Goal: Check status: Check status

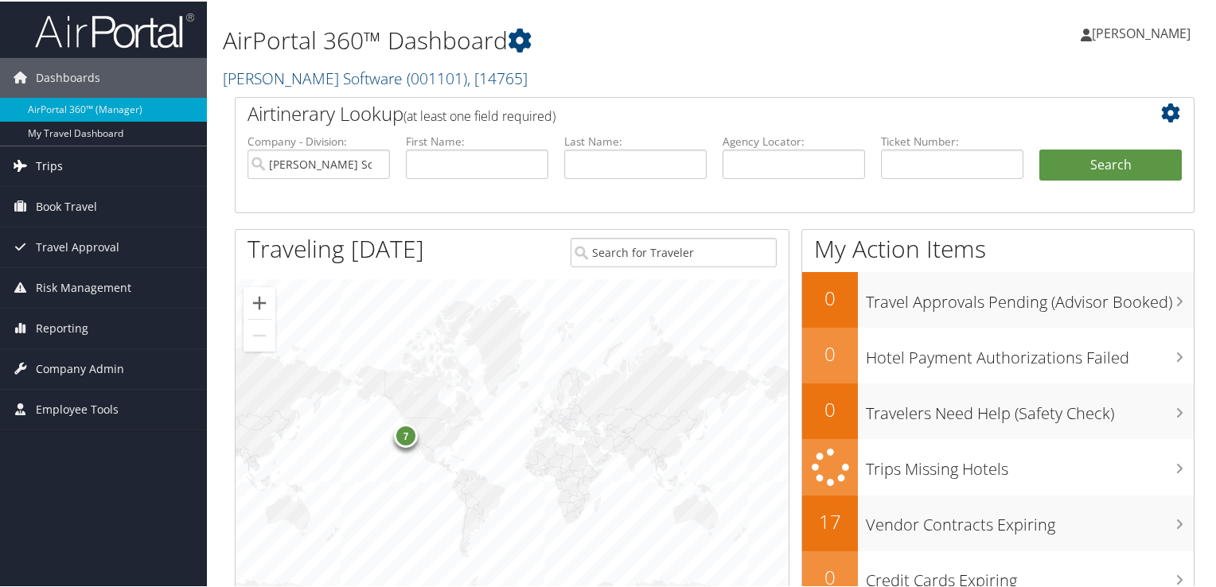
click at [38, 160] on span "Trips" at bounding box center [49, 165] width 27 height 40
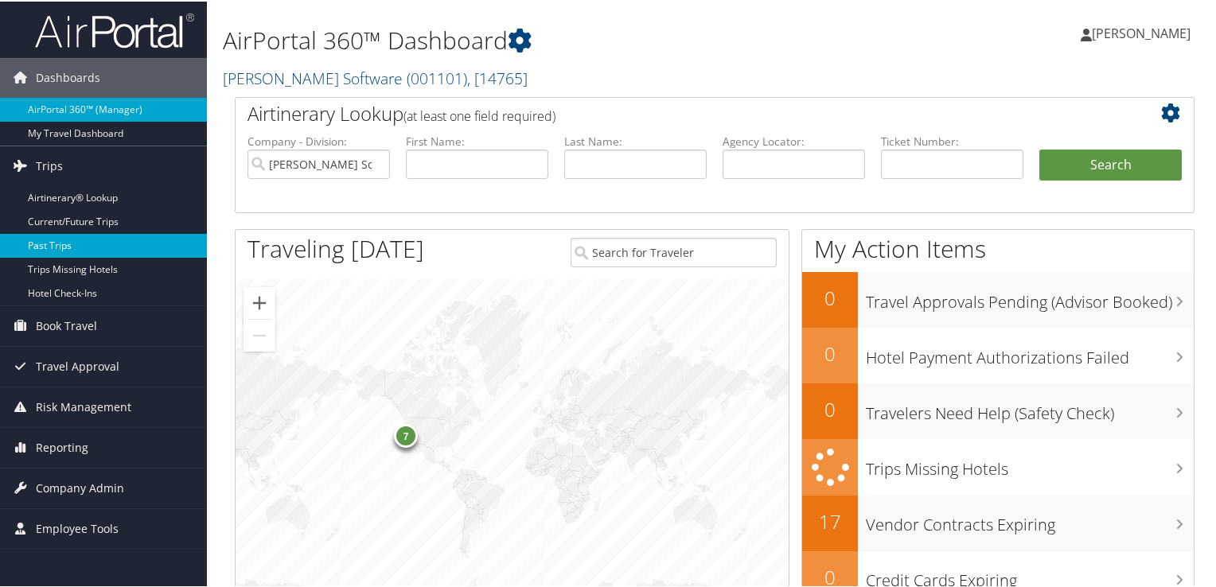
click at [51, 241] on link "Past Trips" at bounding box center [103, 244] width 207 height 24
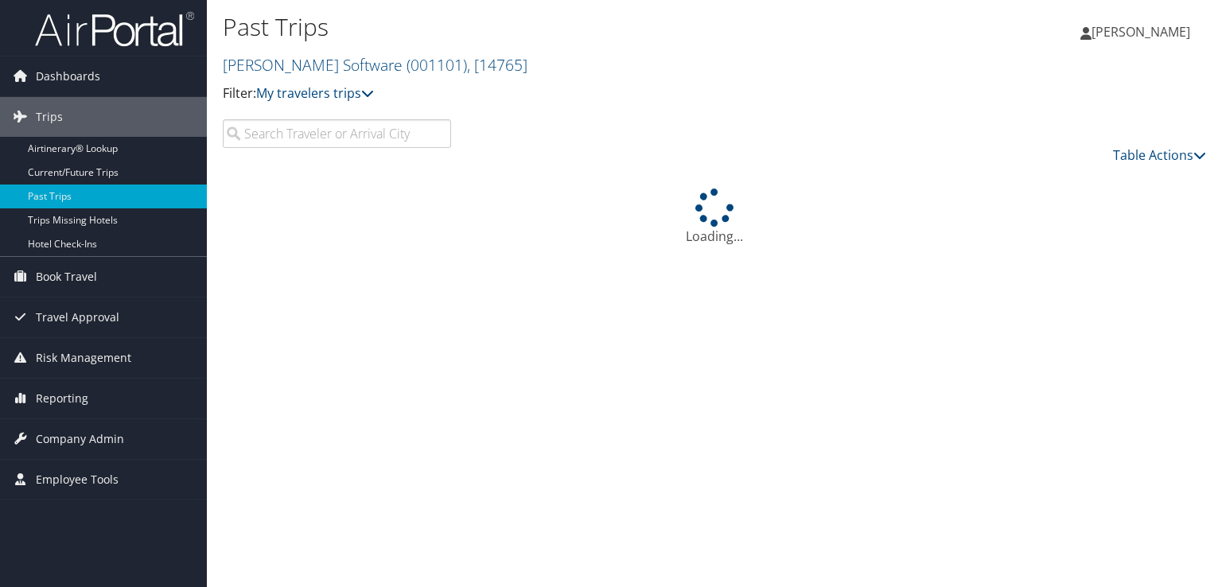
click at [436, 134] on input "search" at bounding box center [337, 133] width 228 height 29
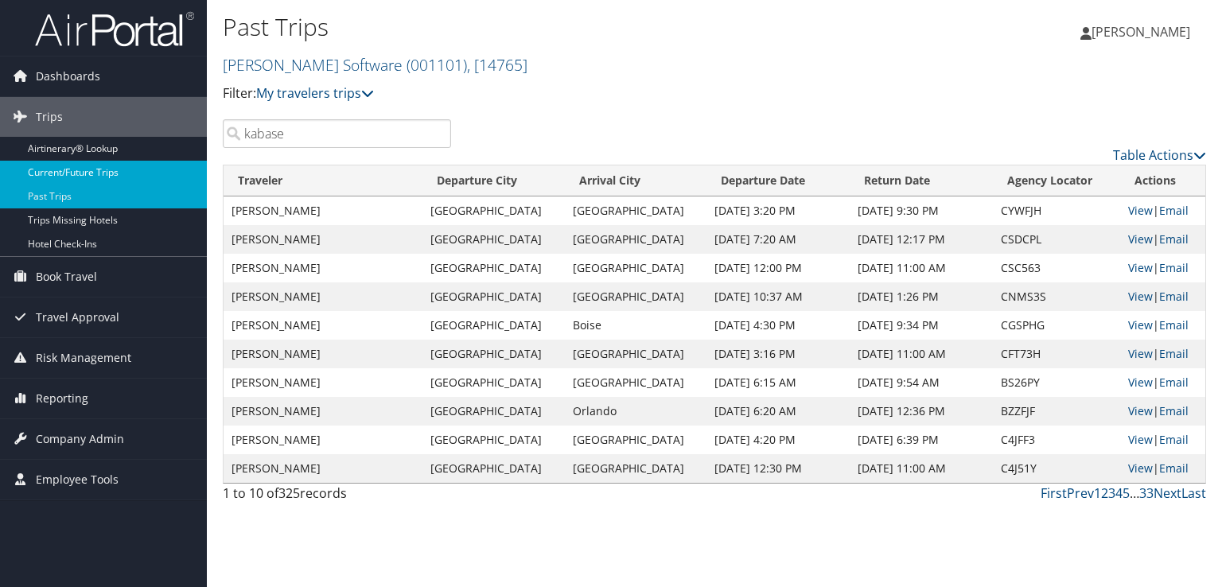
type input "kabase"
click at [54, 170] on link "Current/Future Trips" at bounding box center [103, 173] width 207 height 24
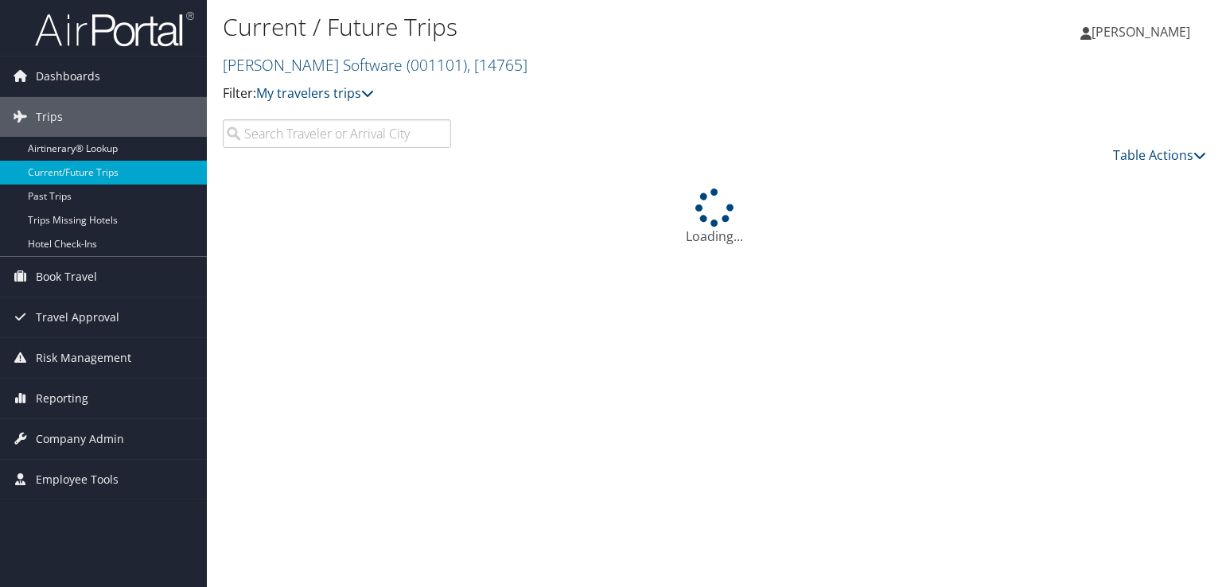
click at [271, 129] on input "search" at bounding box center [337, 133] width 228 height 29
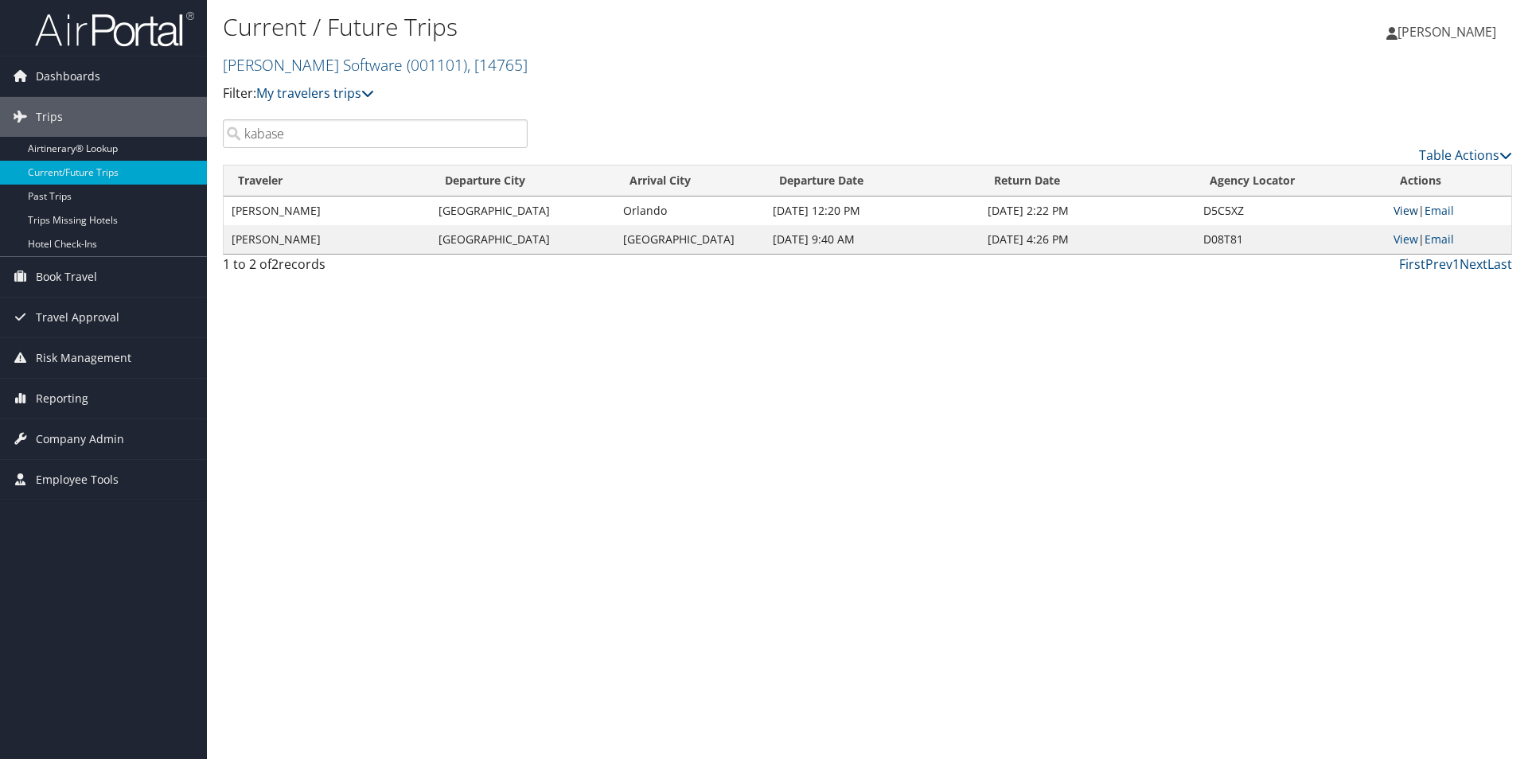
click at [1221, 211] on link "View" at bounding box center [1405, 210] width 25 height 15
click at [334, 142] on input "kabase" at bounding box center [375, 133] width 305 height 29
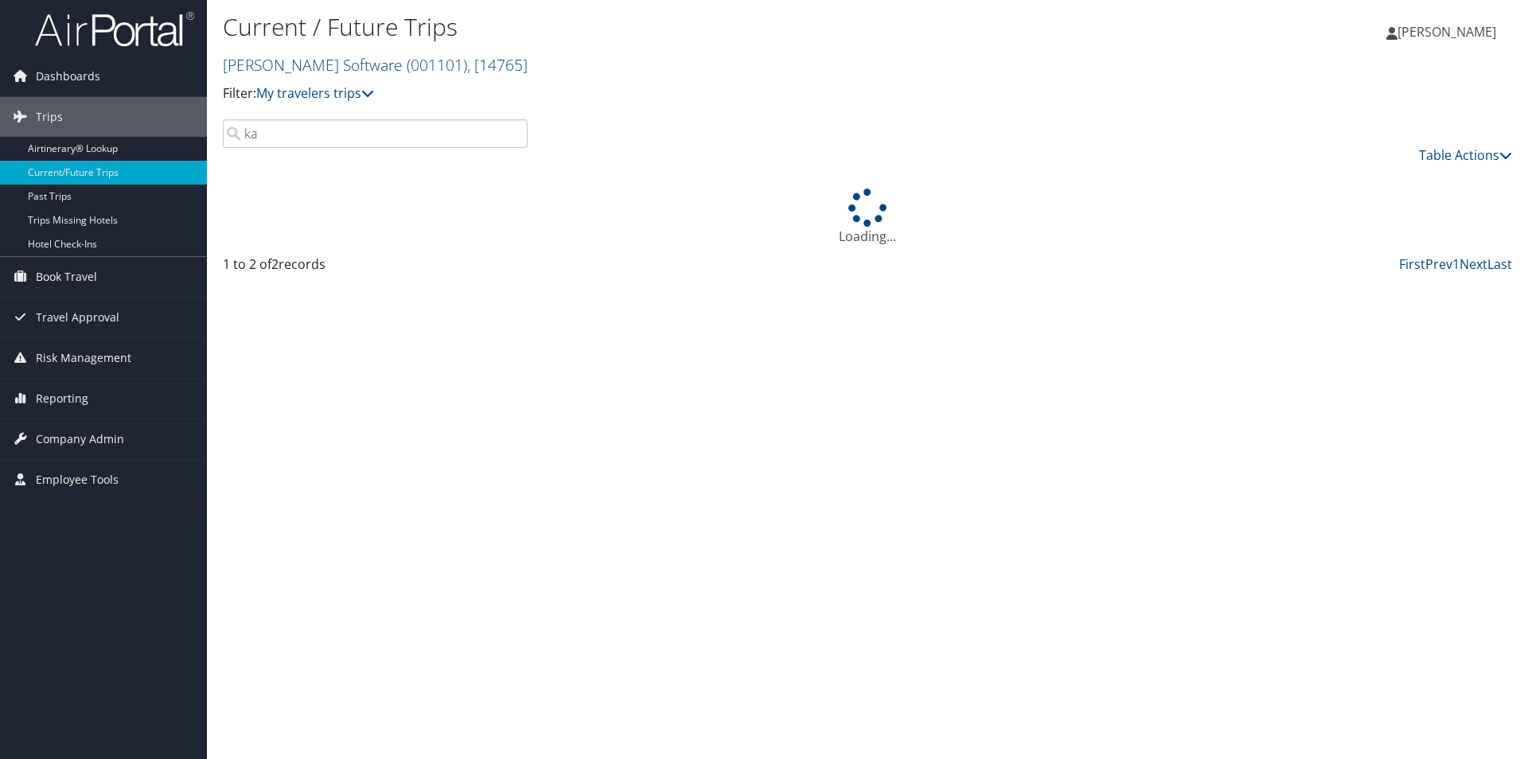
type input "k"
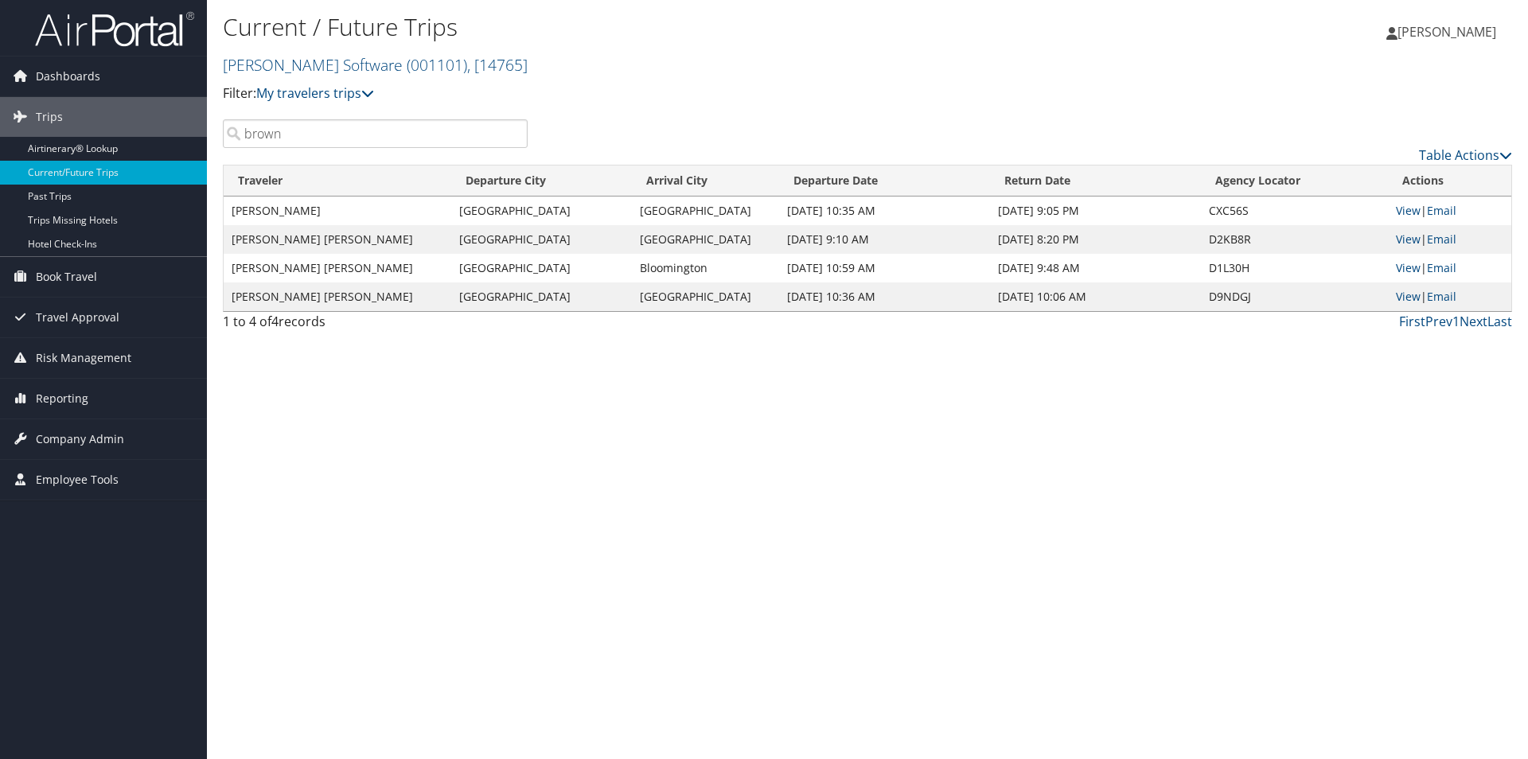
drag, startPoint x: 349, startPoint y: 139, endPoint x: 244, endPoint y: 140, distance: 105.0
click at [244, 140] on input "brown" at bounding box center [375, 133] width 305 height 29
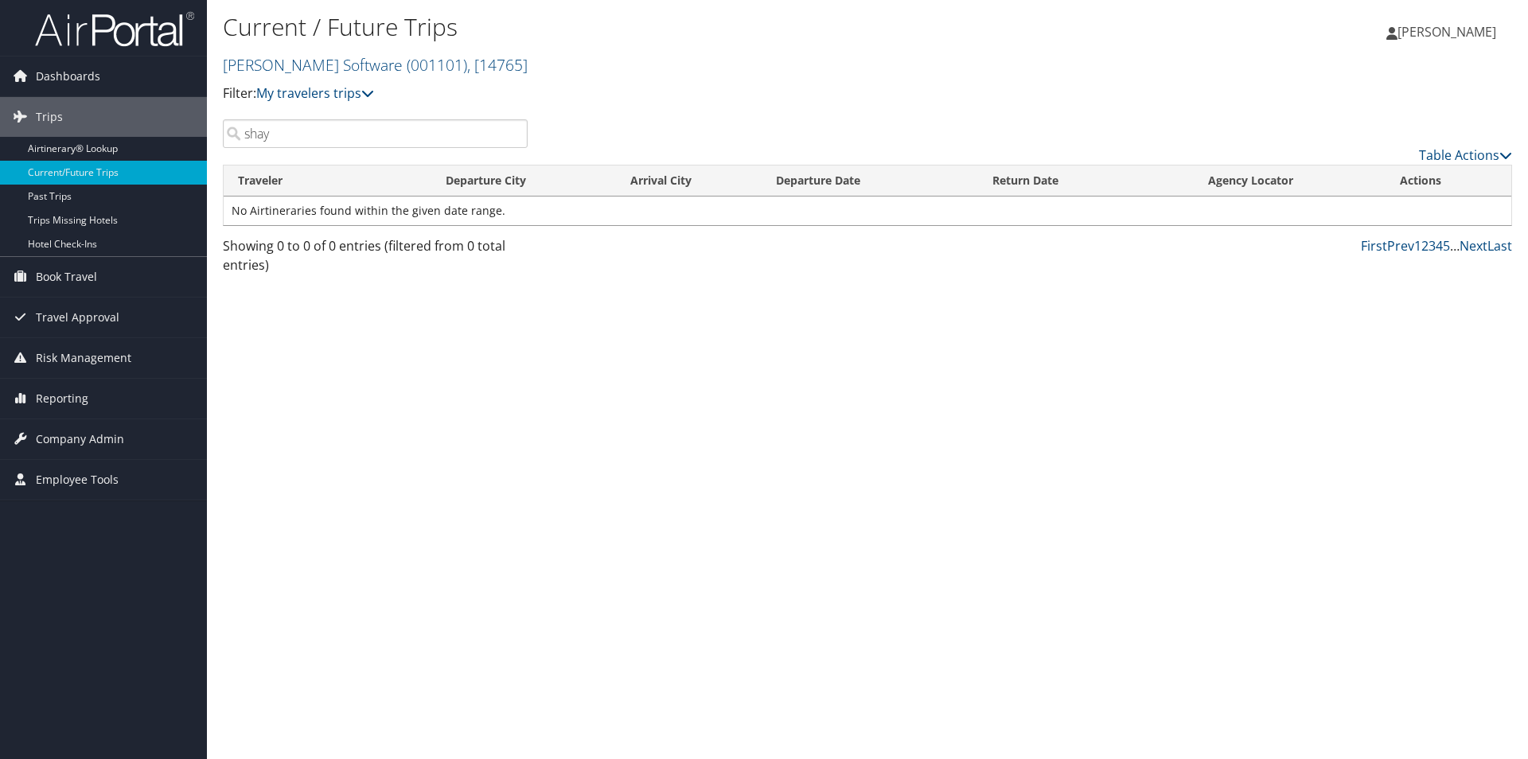
drag, startPoint x: 333, startPoint y: 133, endPoint x: 235, endPoint y: 123, distance: 98.4
click at [235, 123] on input "shay" at bounding box center [375, 133] width 305 height 29
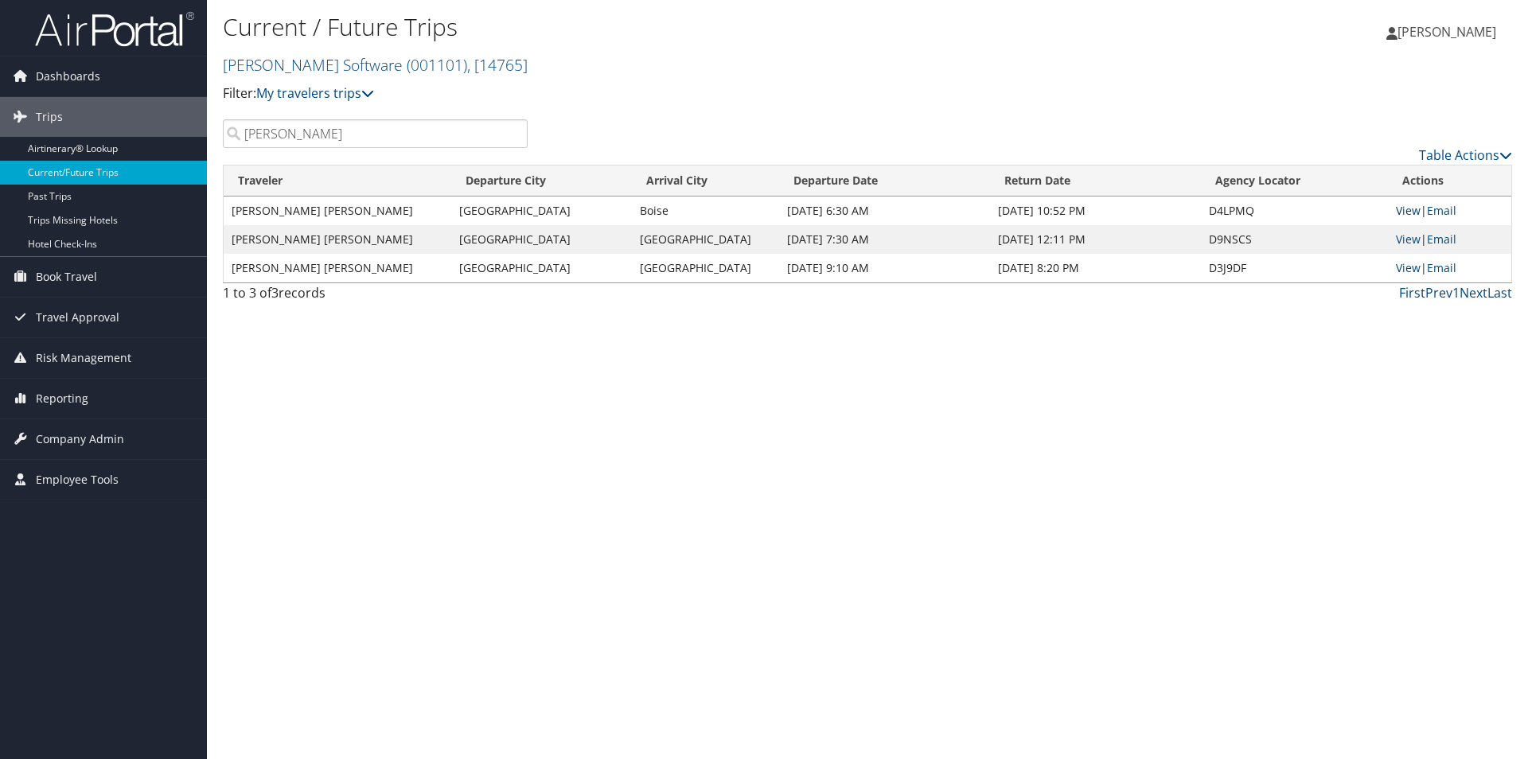
click at [1221, 210] on link "View" at bounding box center [1408, 210] width 25 height 15
drag, startPoint x: 303, startPoint y: 139, endPoint x: 207, endPoint y: 136, distance: 96.3
click at [208, 138] on div "Current / Future Trips McLeod Software ( 001101 ) , [ 14765 ] McLeod Software M…" at bounding box center [867, 379] width 1321 height 759
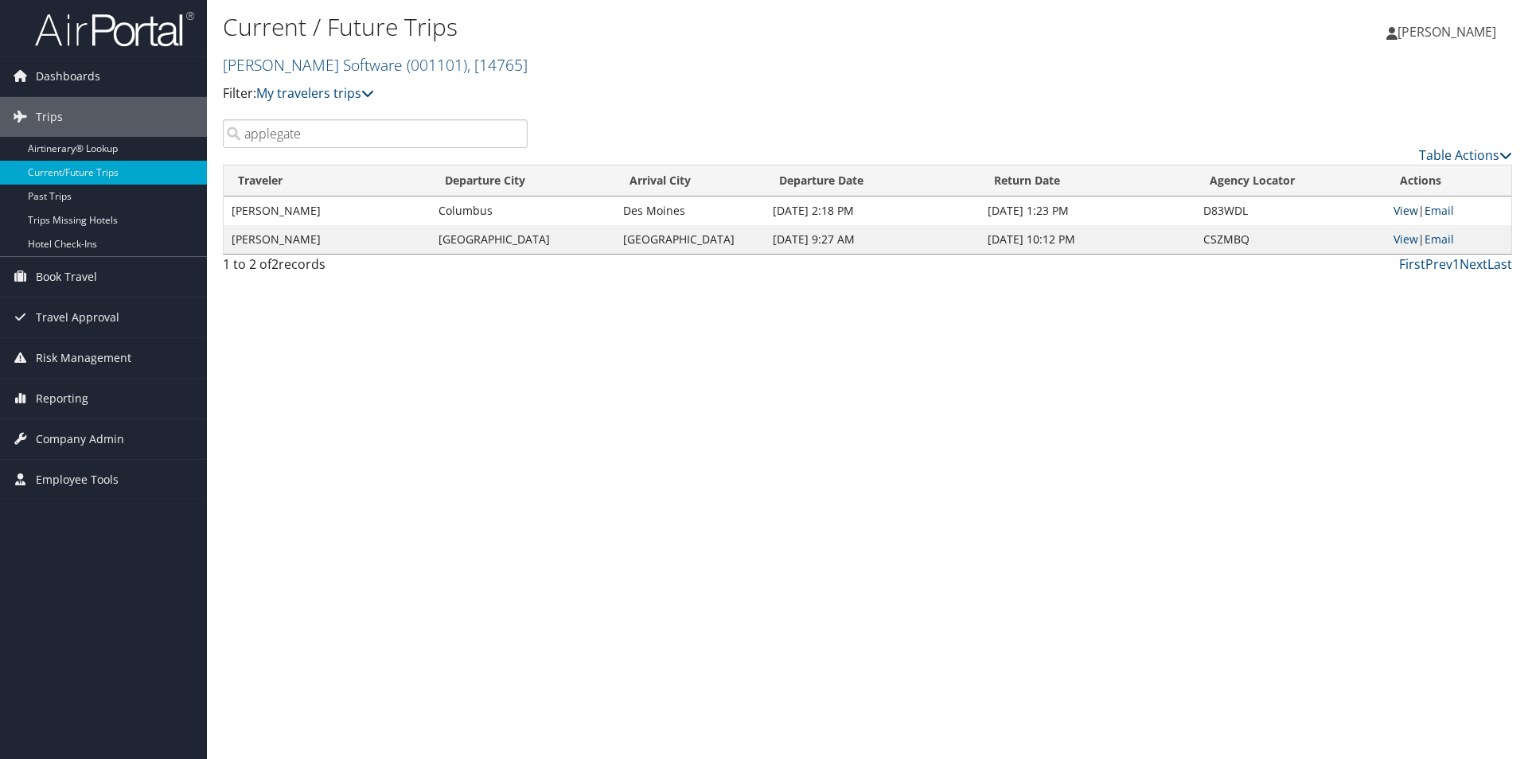
click at [1221, 212] on link "View" at bounding box center [1405, 210] width 25 height 15
click at [389, 131] on input "applegate" at bounding box center [375, 133] width 305 height 29
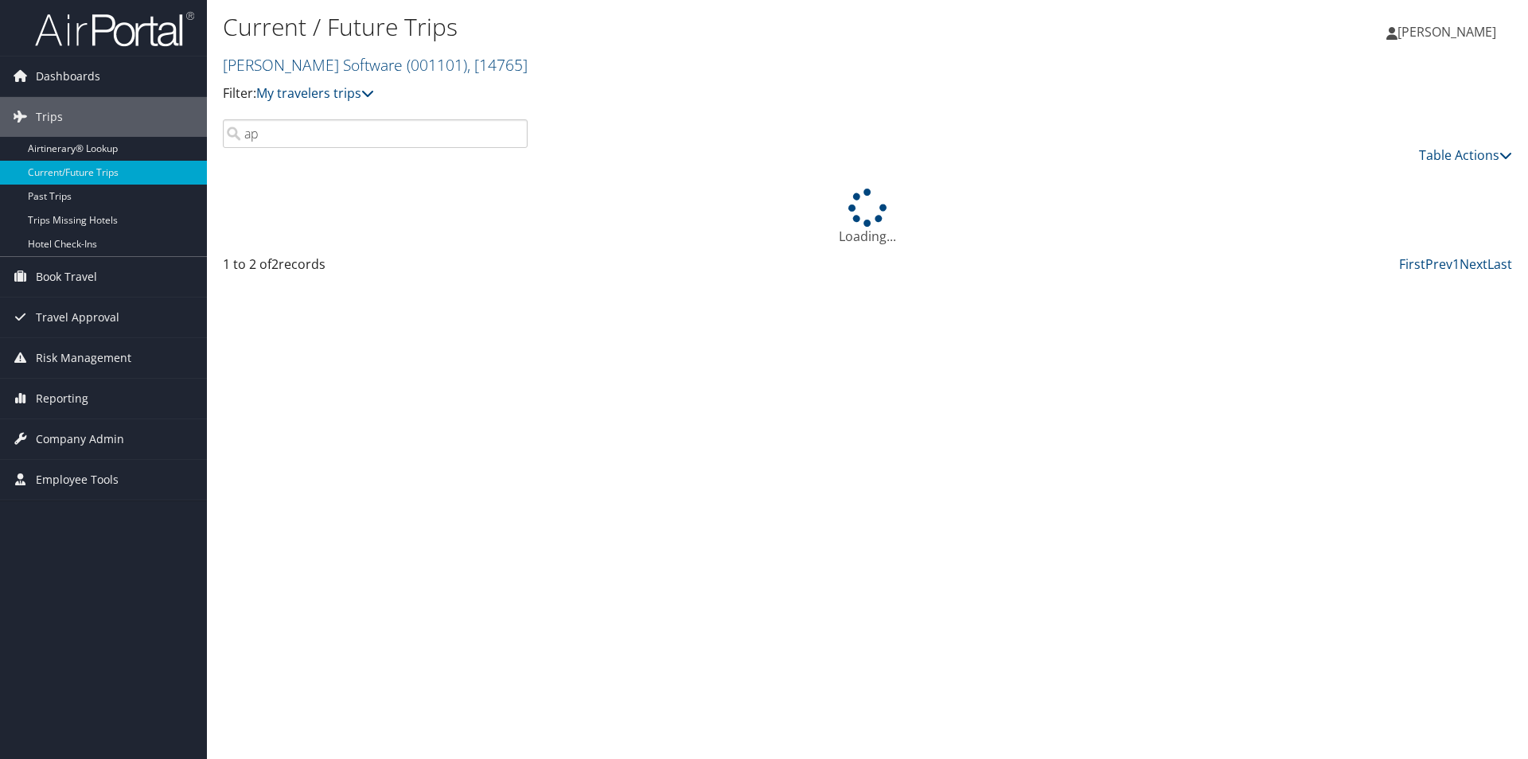
type input "a"
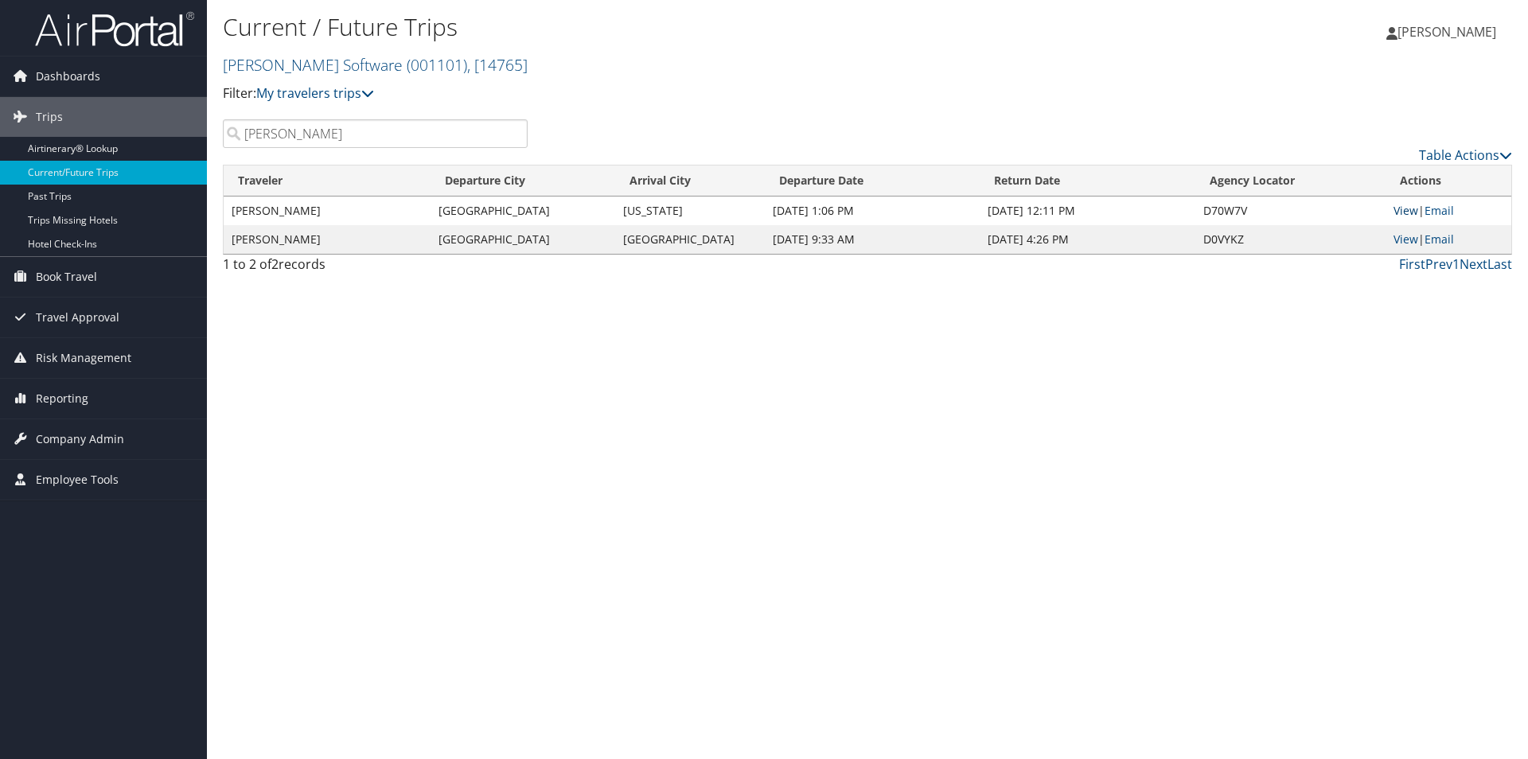
click at [1221, 208] on link "View" at bounding box center [1405, 210] width 25 height 15
drag, startPoint x: 325, startPoint y: 135, endPoint x: 228, endPoint y: 130, distance: 97.2
click at [228, 130] on input "bellenger" at bounding box center [375, 133] width 305 height 29
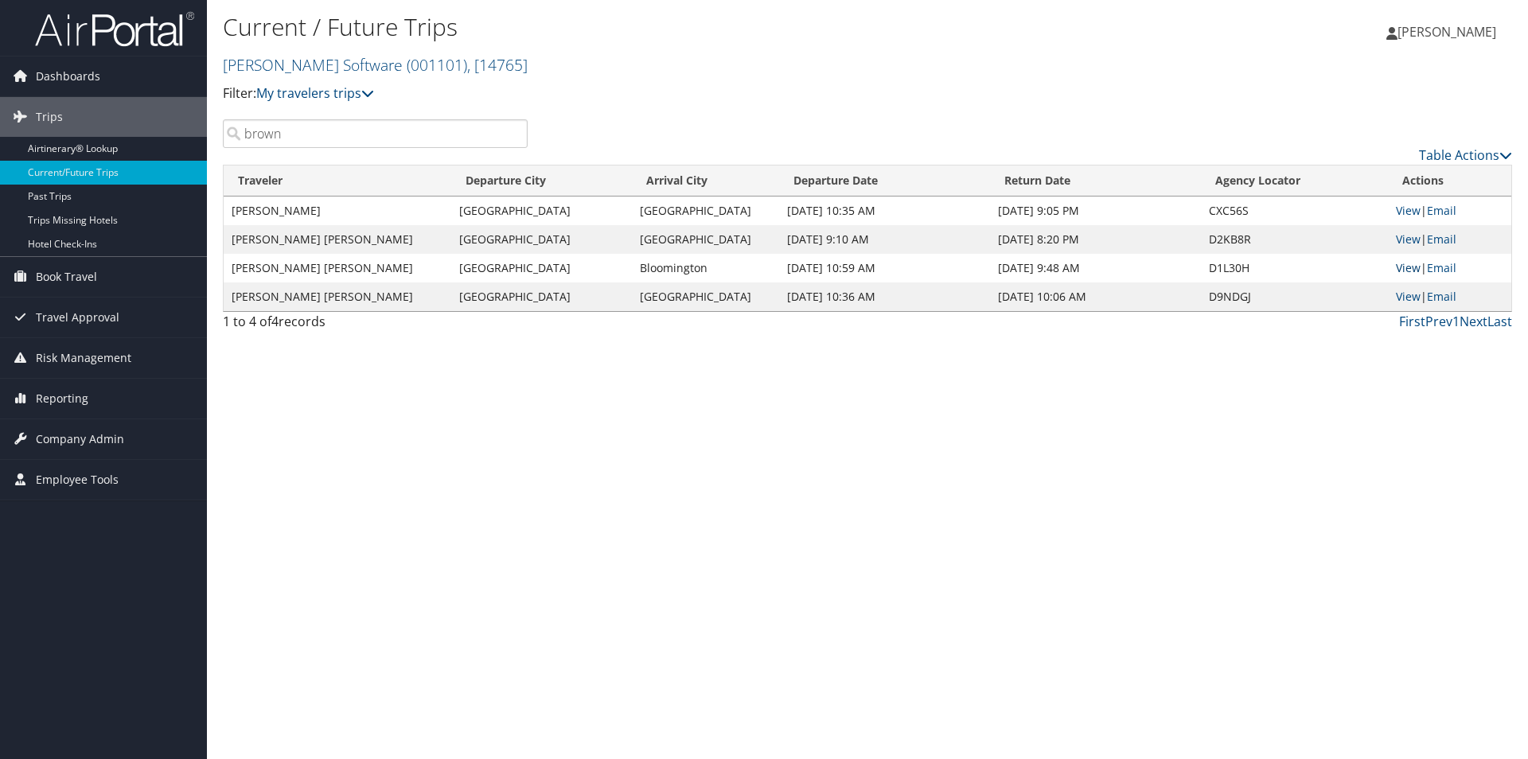
click at [1221, 269] on link "View" at bounding box center [1408, 267] width 25 height 15
click at [391, 140] on input "brown" at bounding box center [375, 133] width 305 height 29
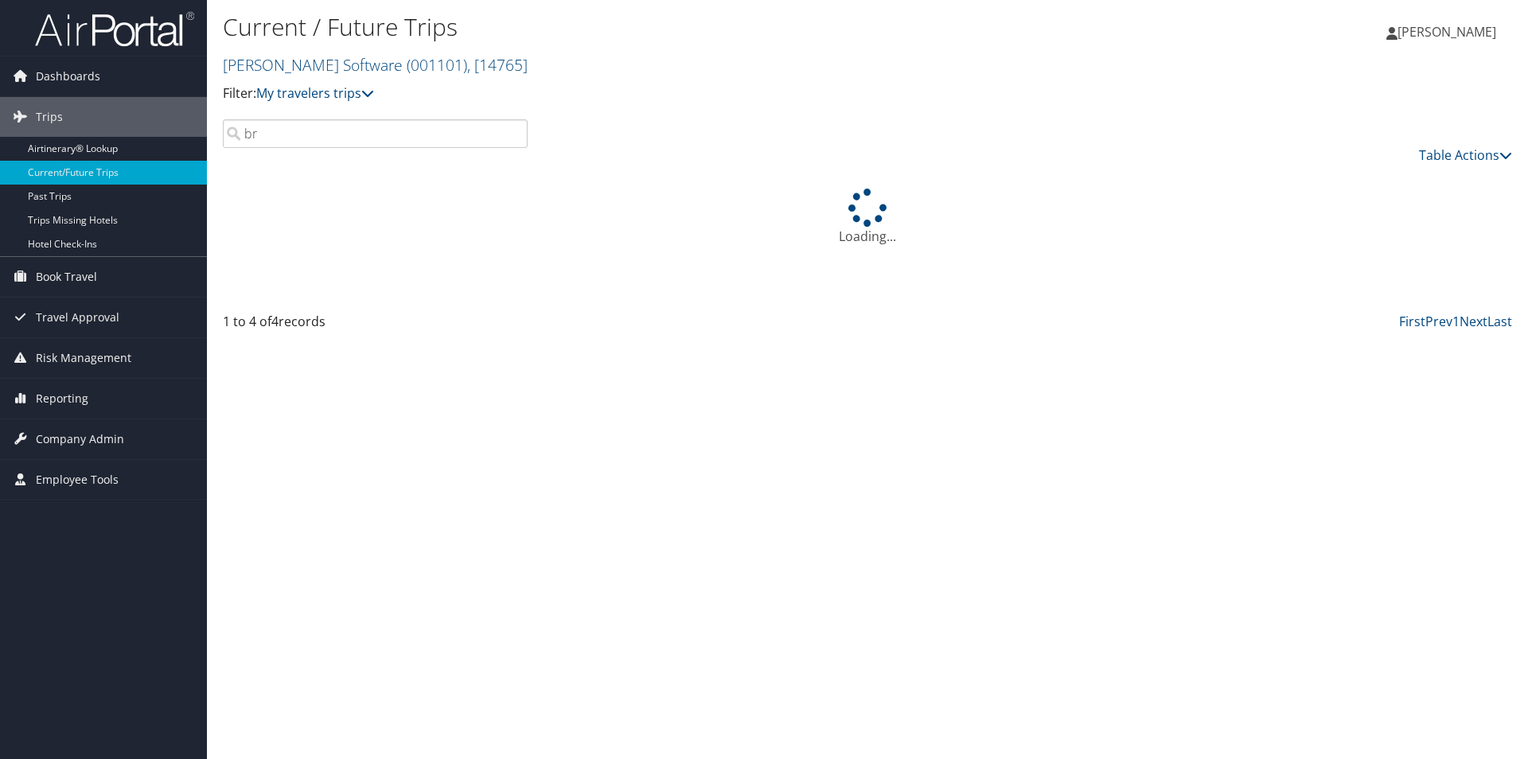
type input "b"
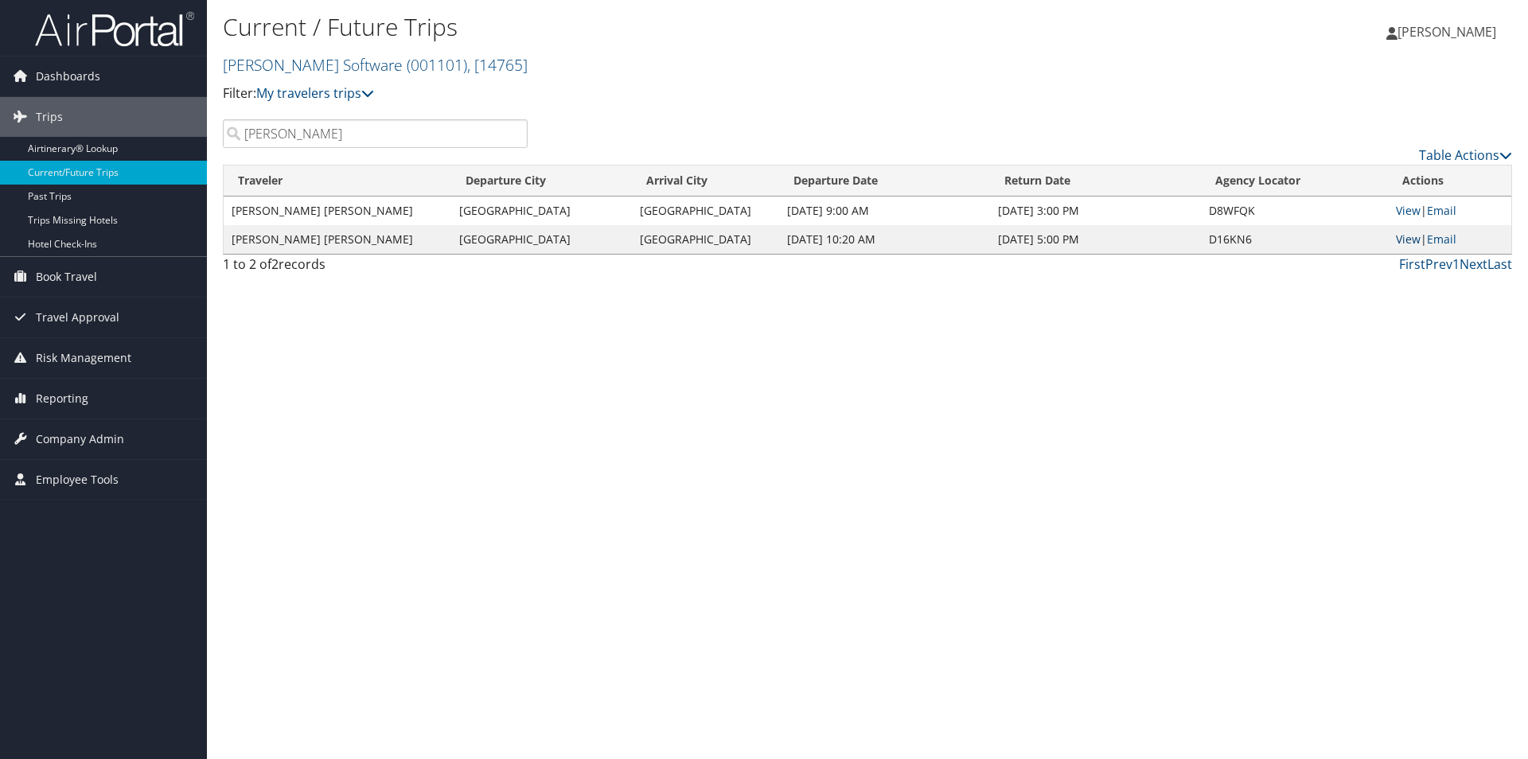
type input "lyle"
click at [1221, 239] on link "View" at bounding box center [1408, 239] width 25 height 15
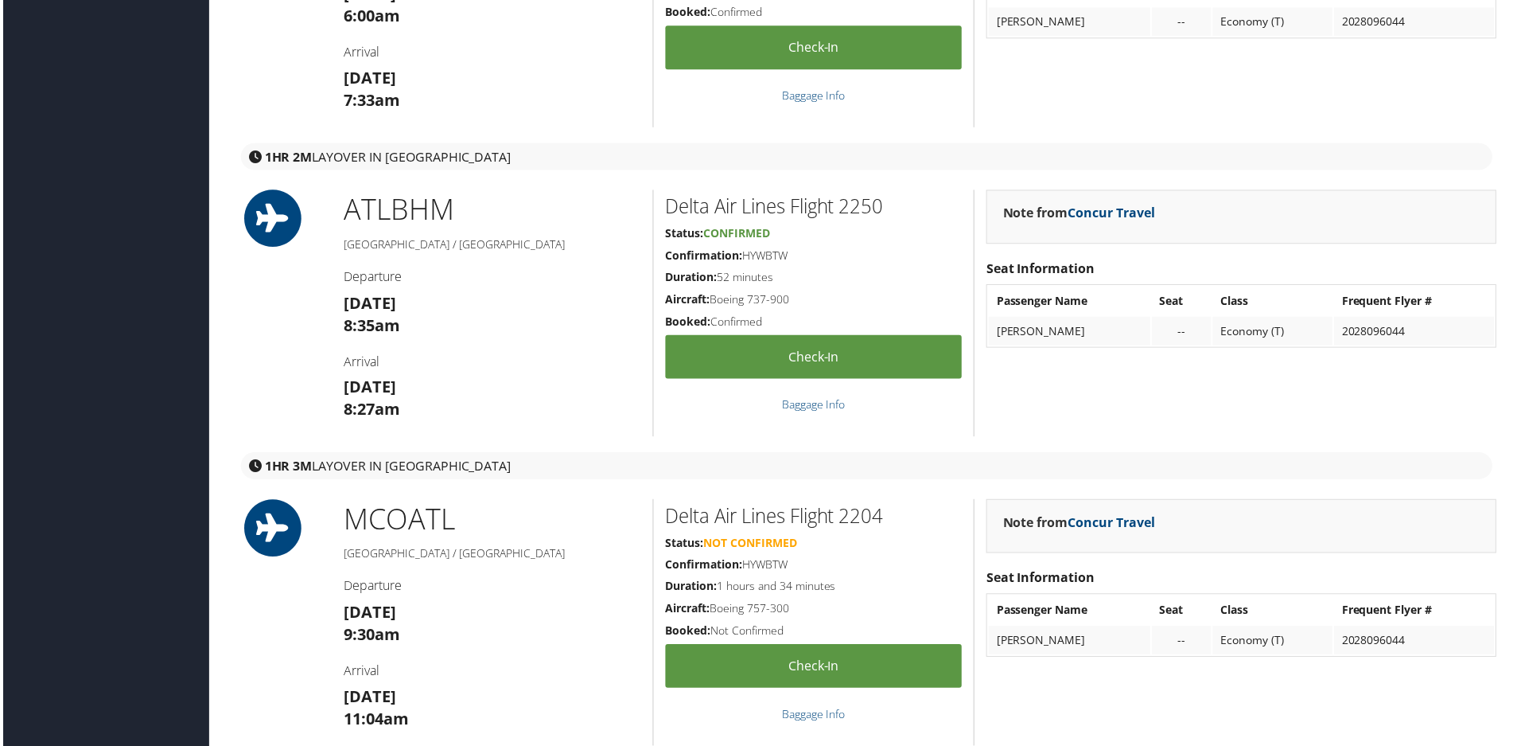
scroll to position [1751, 0]
drag, startPoint x: 611, startPoint y: 633, endPoint x: 464, endPoint y: 566, distance: 161.7
click at [611, 574] on h3 "Fri 05 Sep 9:30am" at bounding box center [491, 625] width 298 height 45
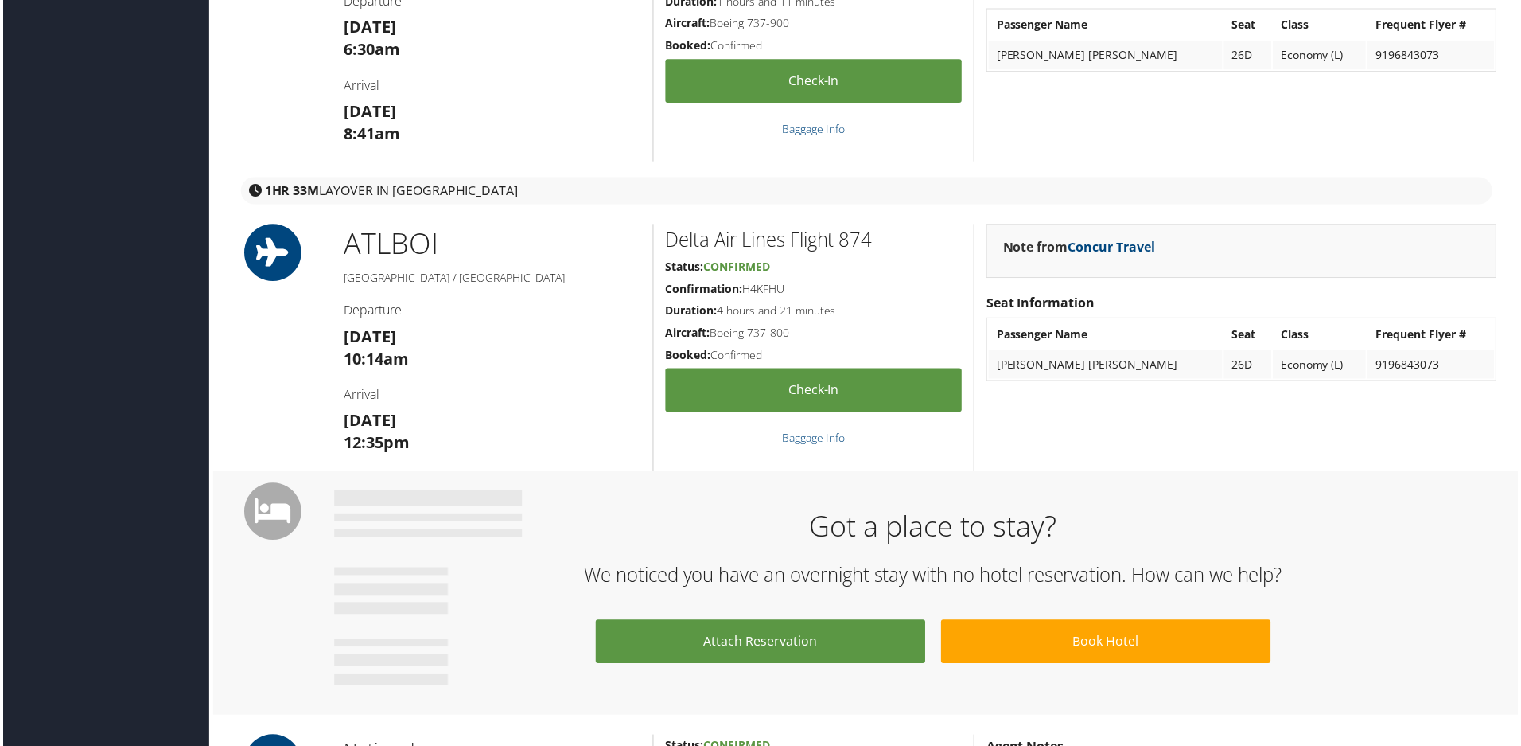
scroll to position [716, 0]
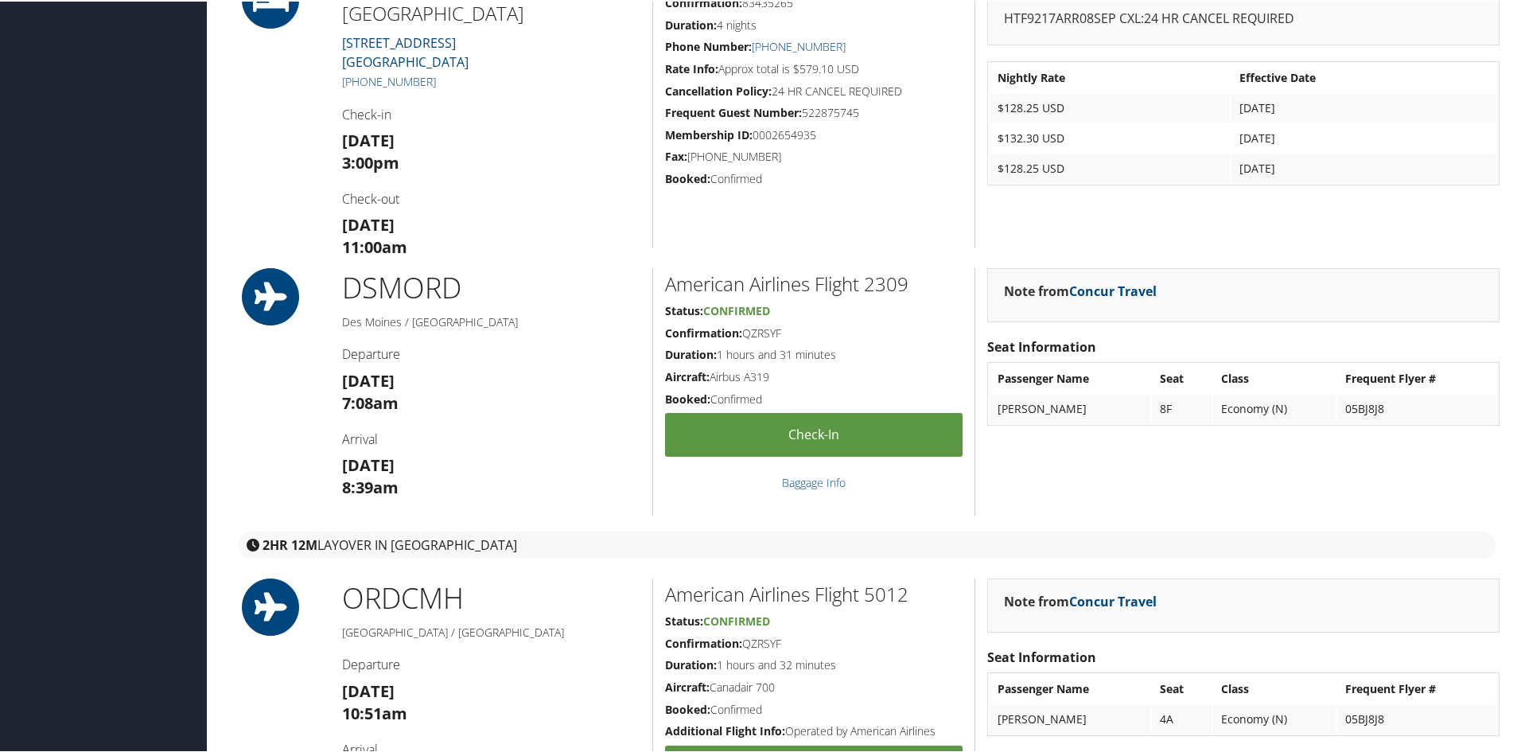
scroll to position [1273, 0]
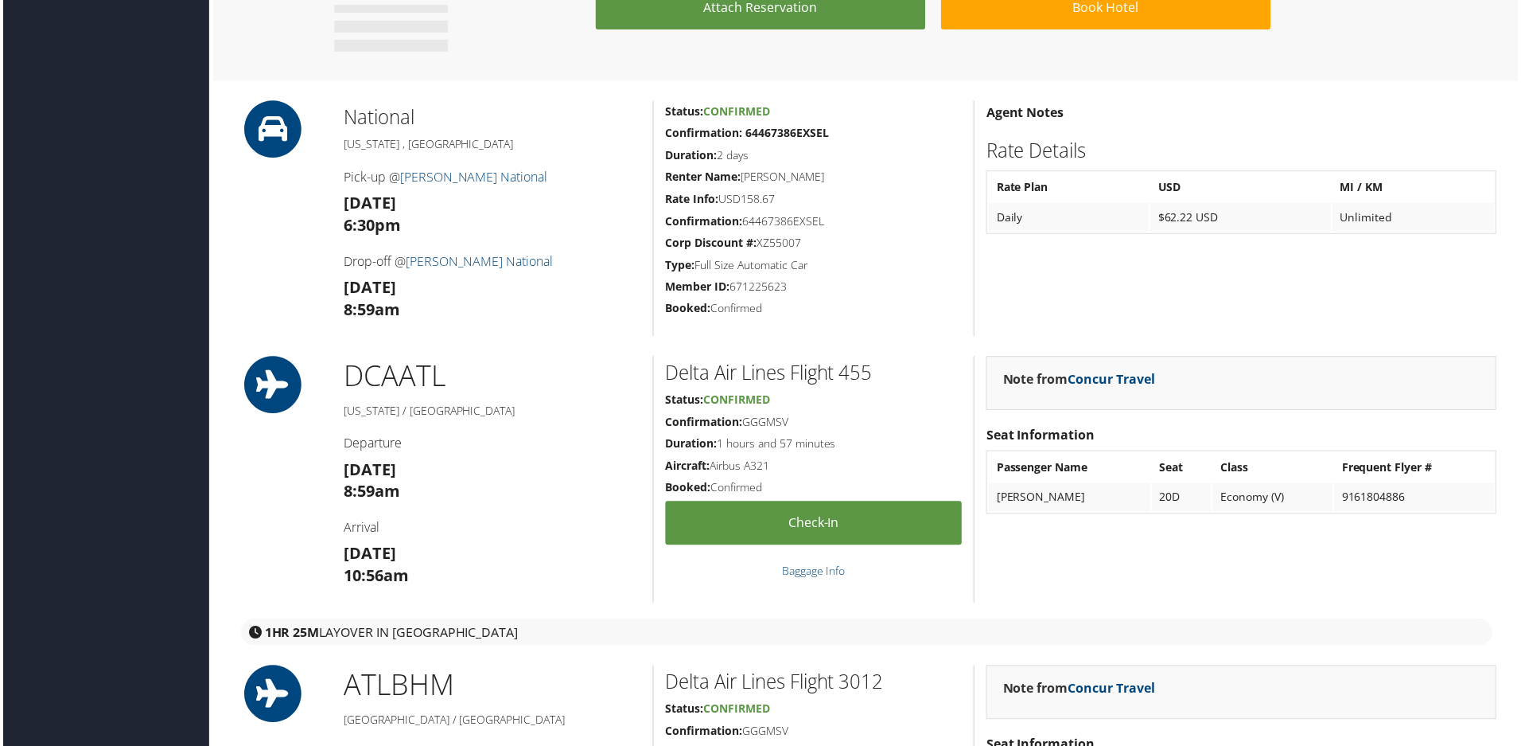
scroll to position [1591, 0]
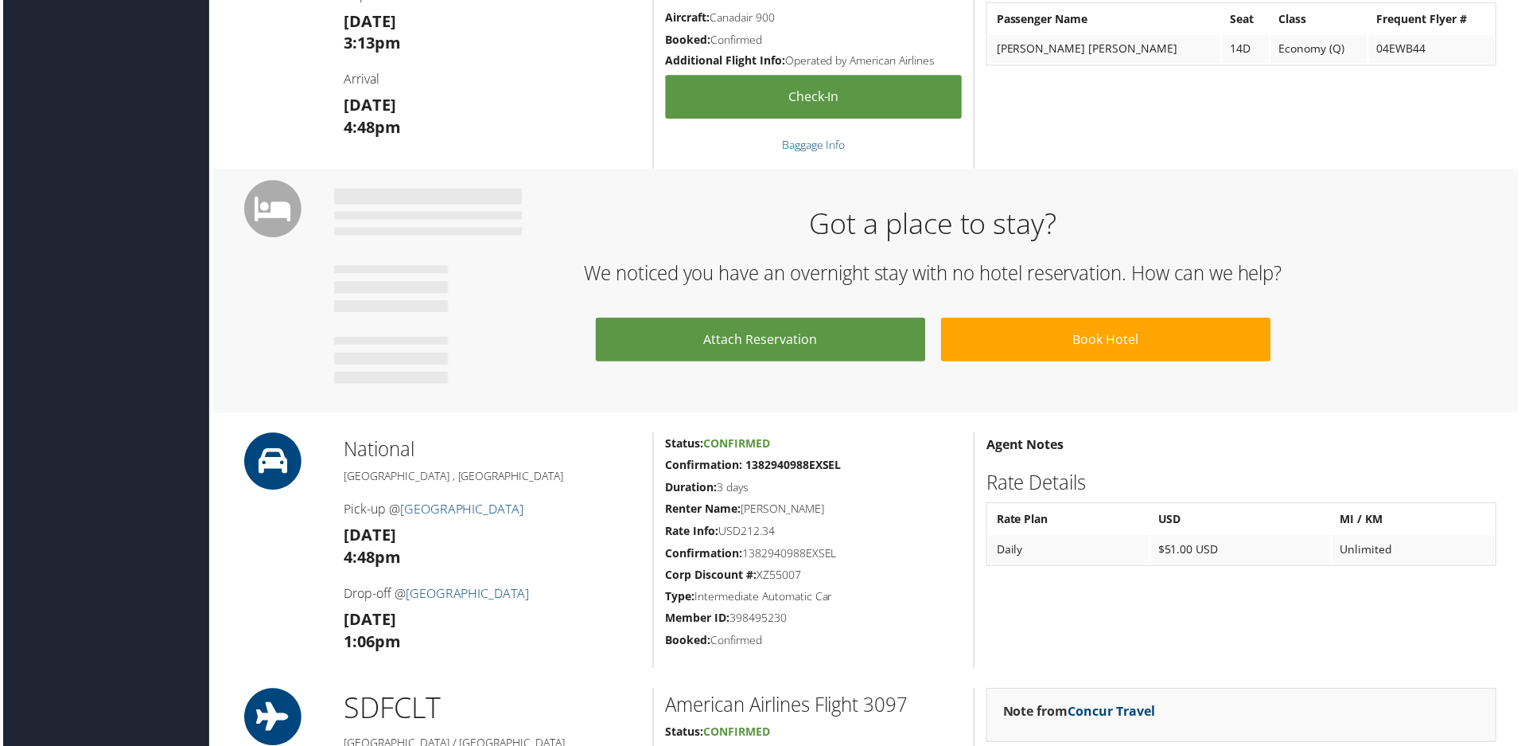
scroll to position [1273, 0]
